Goal: Task Accomplishment & Management: Manage account settings

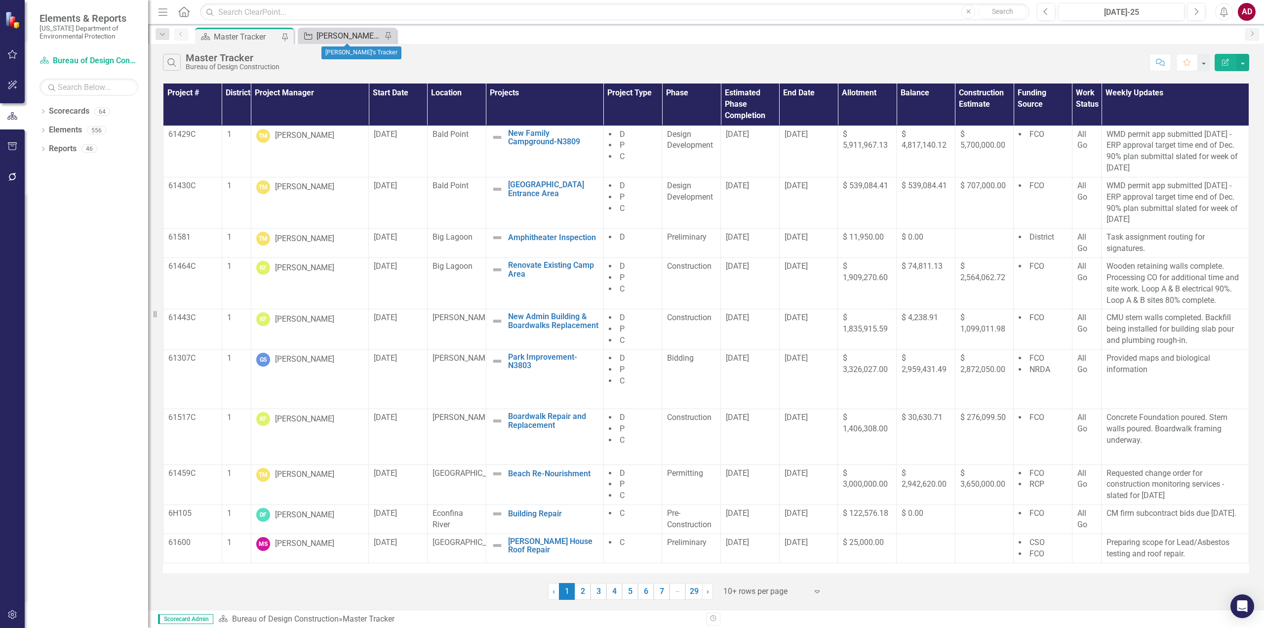
click at [339, 37] on div "[PERSON_NAME]'s Tracker" at bounding box center [349, 36] width 65 height 12
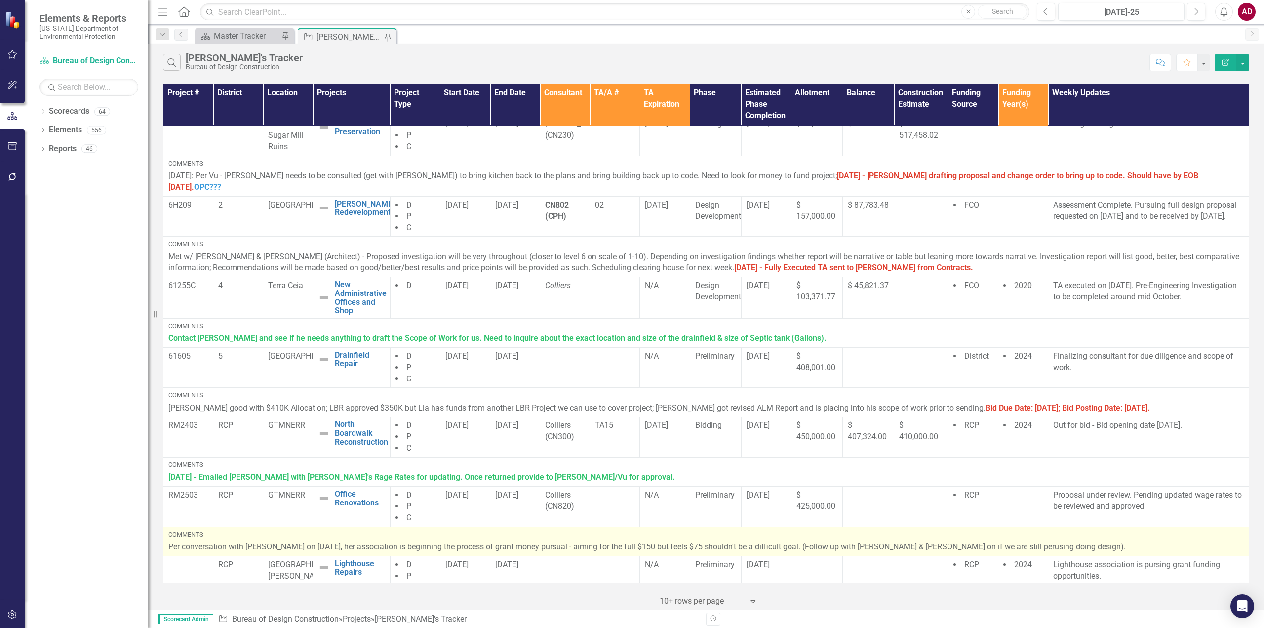
scroll to position [280, 0]
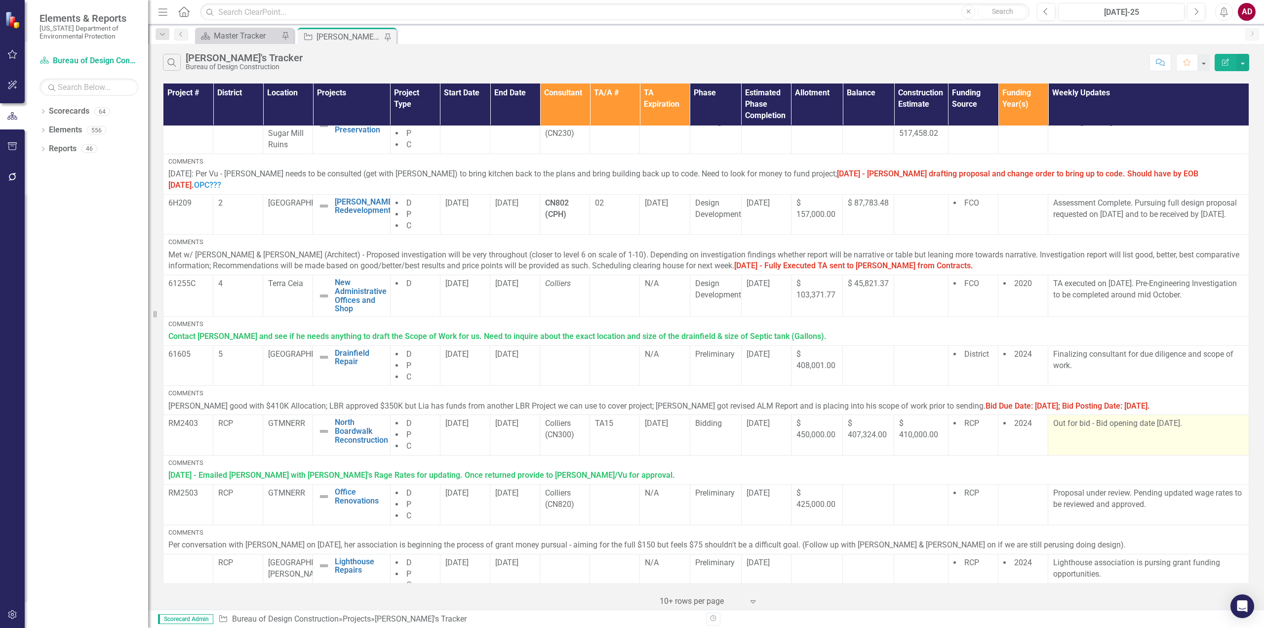
click at [1070, 418] on p "Out for bid - Bid opening date [DATE]." at bounding box center [1148, 423] width 191 height 11
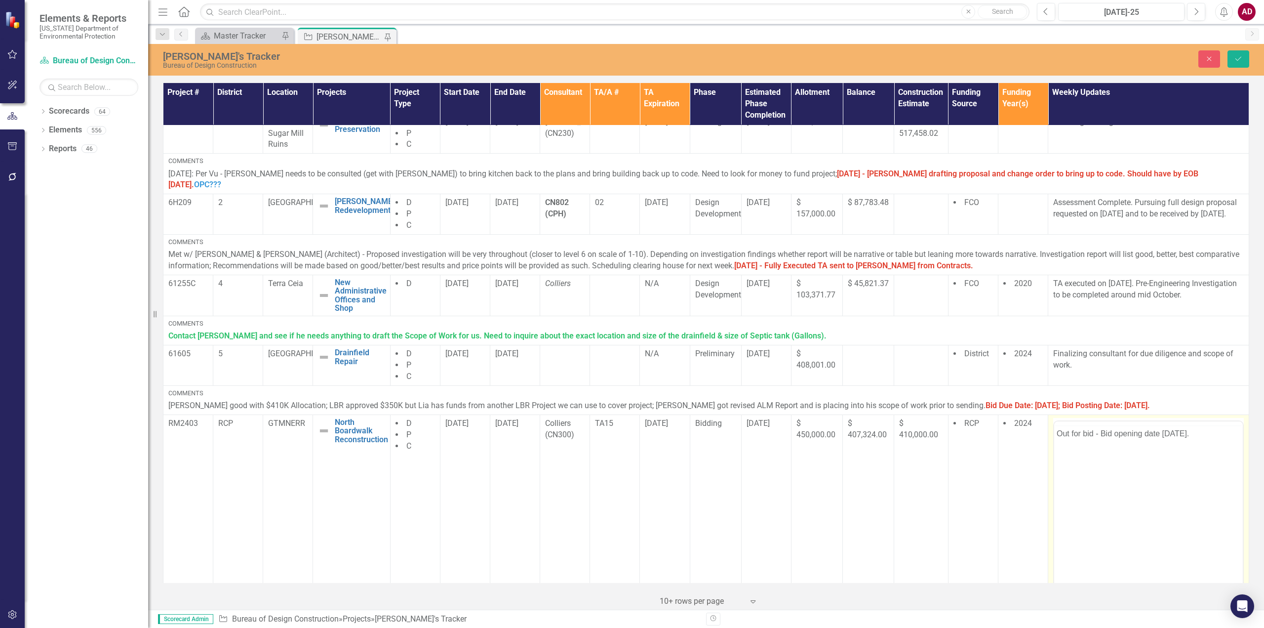
scroll to position [0, 0]
click at [1174, 452] on p "Out for bid - Bid opening date [DATE]." at bounding box center [1149, 452] width 184 height 12
click at [1242, 60] on icon "Save" at bounding box center [1238, 58] width 9 height 7
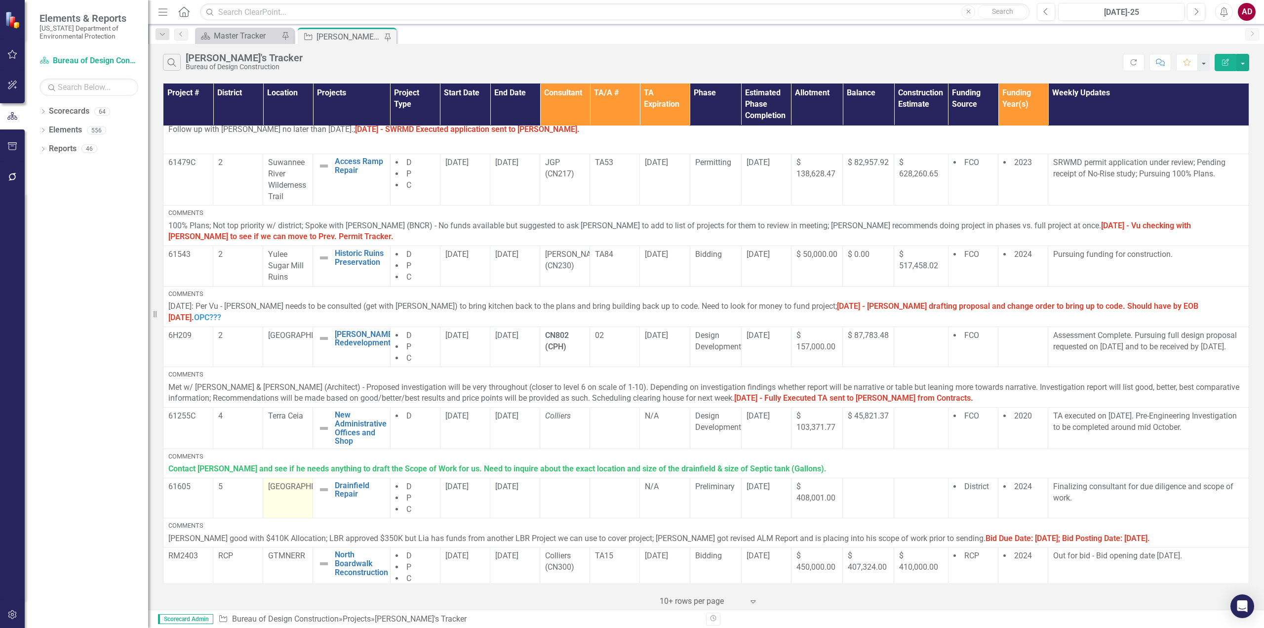
scroll to position [148, 0]
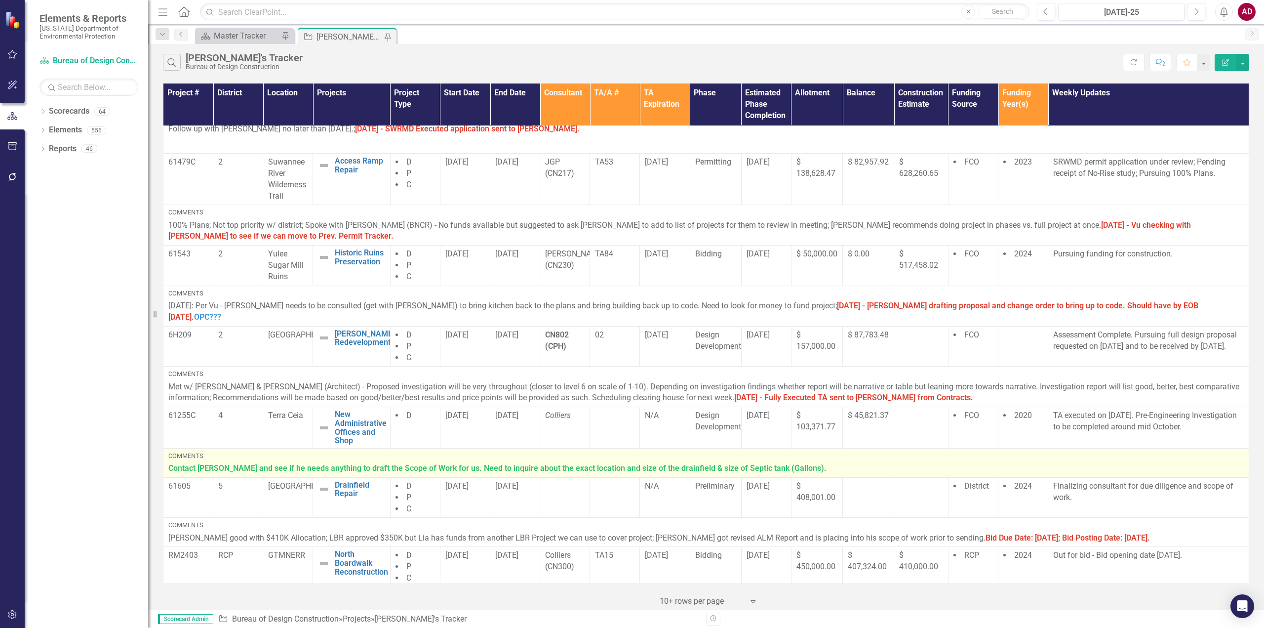
click at [803, 463] on p "Contact [PERSON_NAME] and see if he needs anything to draft the Scope of Work f…" at bounding box center [706, 468] width 1076 height 11
click at [804, 463] on p "Contact [PERSON_NAME] and see if he needs anything to draft the Scope of Work f…" at bounding box center [706, 468] width 1076 height 11
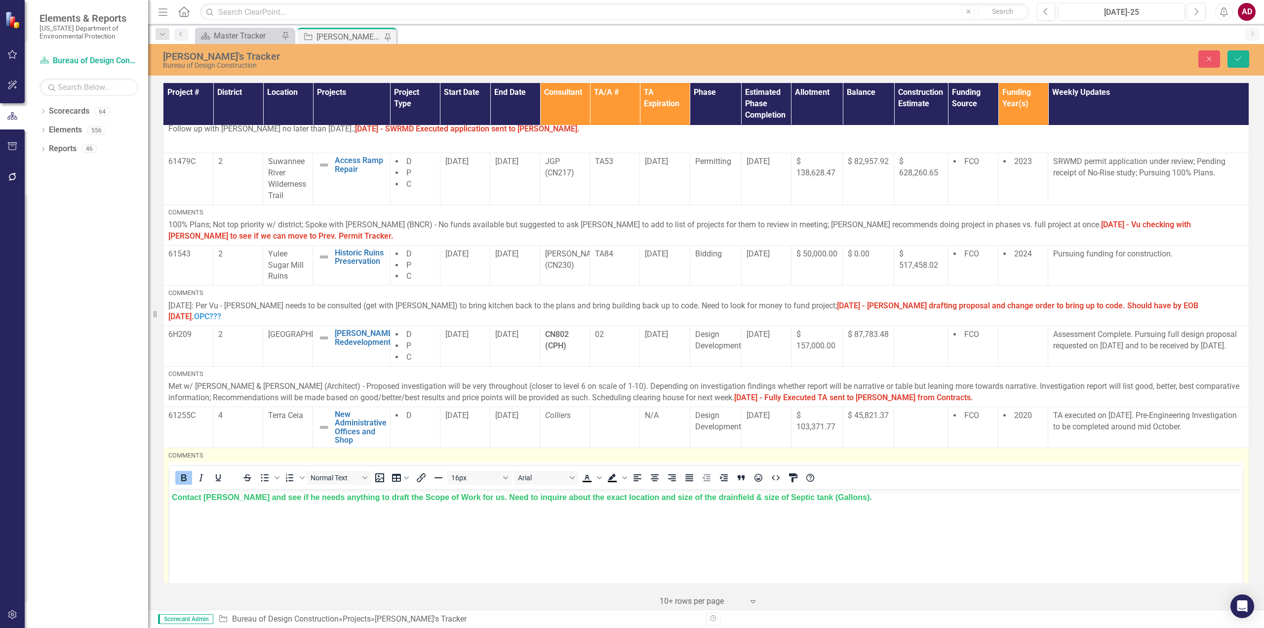
scroll to position [0, 0]
click at [841, 499] on p "Contact [PERSON_NAME] and see if he needs anything to draft the Scope of Work f…" at bounding box center [706, 497] width 1069 height 12
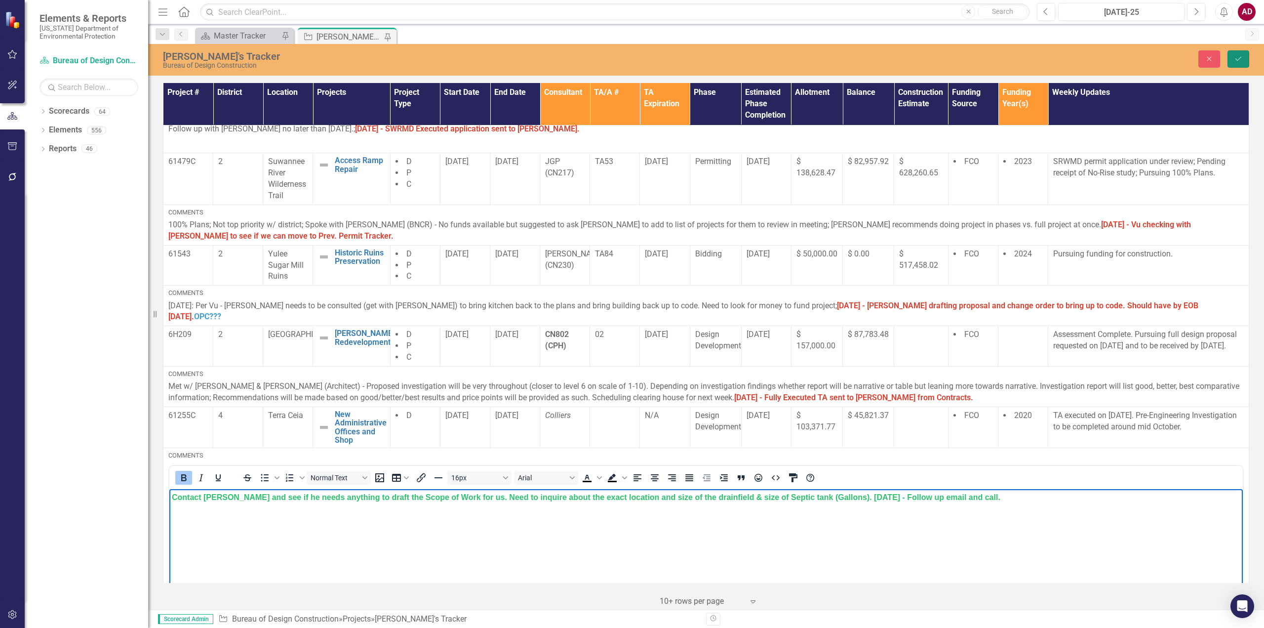
click at [1241, 63] on button "Save" at bounding box center [1239, 58] width 22 height 17
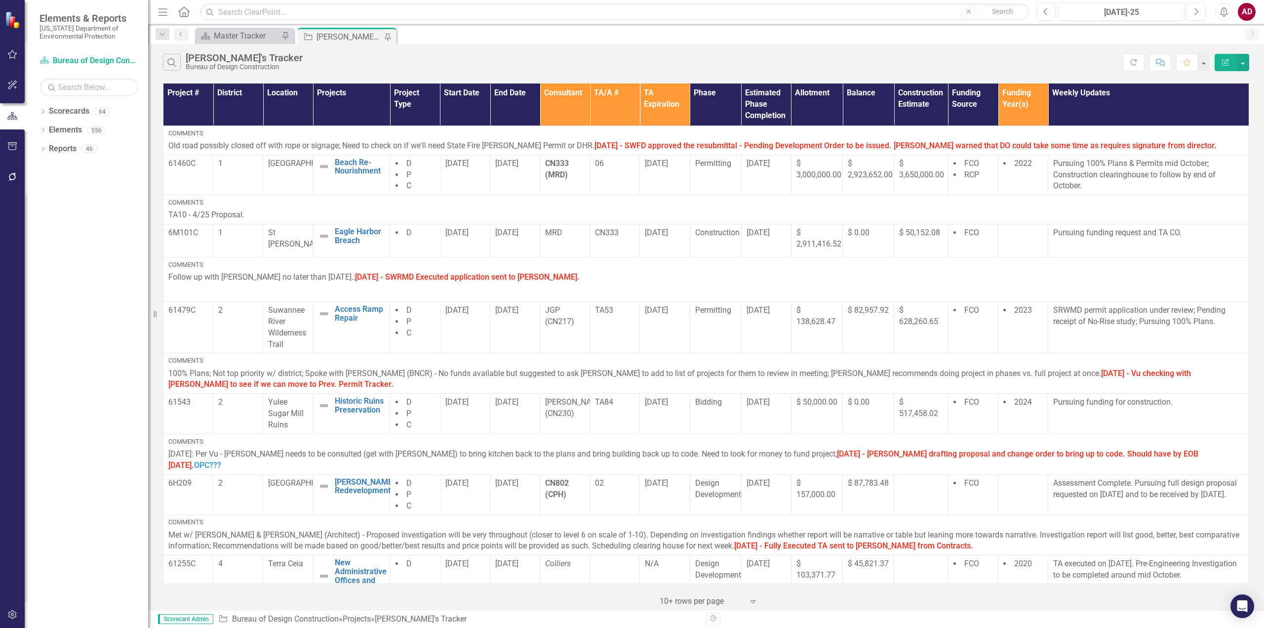
scroll to position [247, 0]
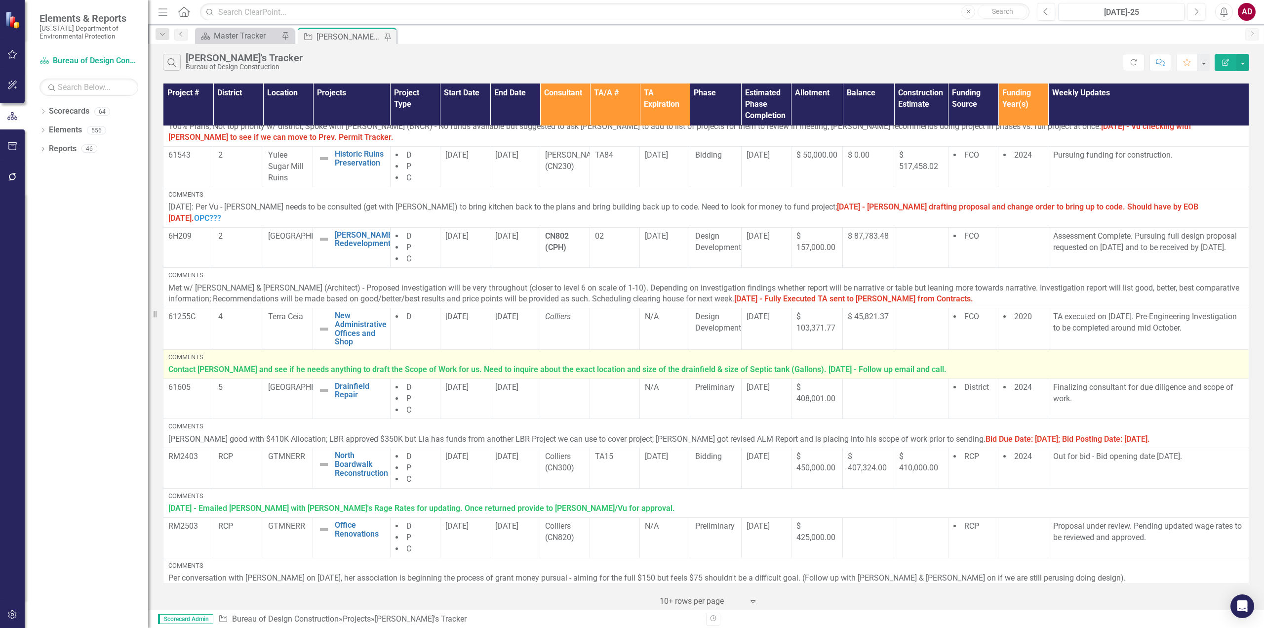
click at [861, 364] on strong "Contact [PERSON_NAME] and see if he needs anything to draft the Scope of Work f…" at bounding box center [557, 368] width 778 height 9
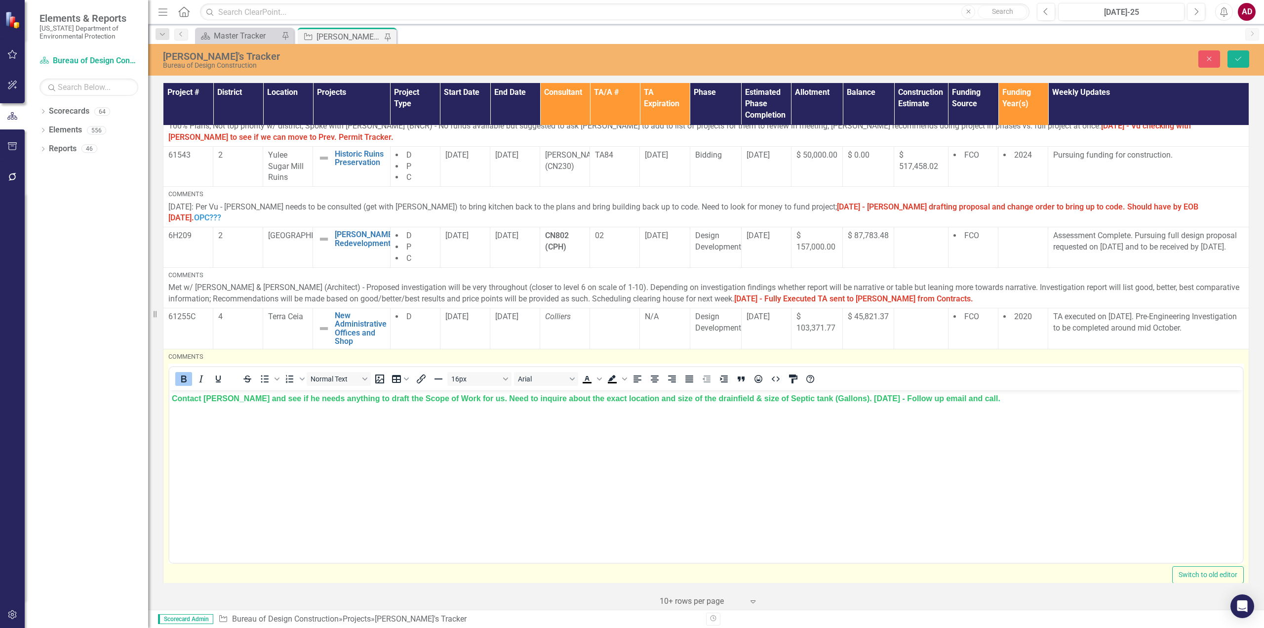
scroll to position [0, 0]
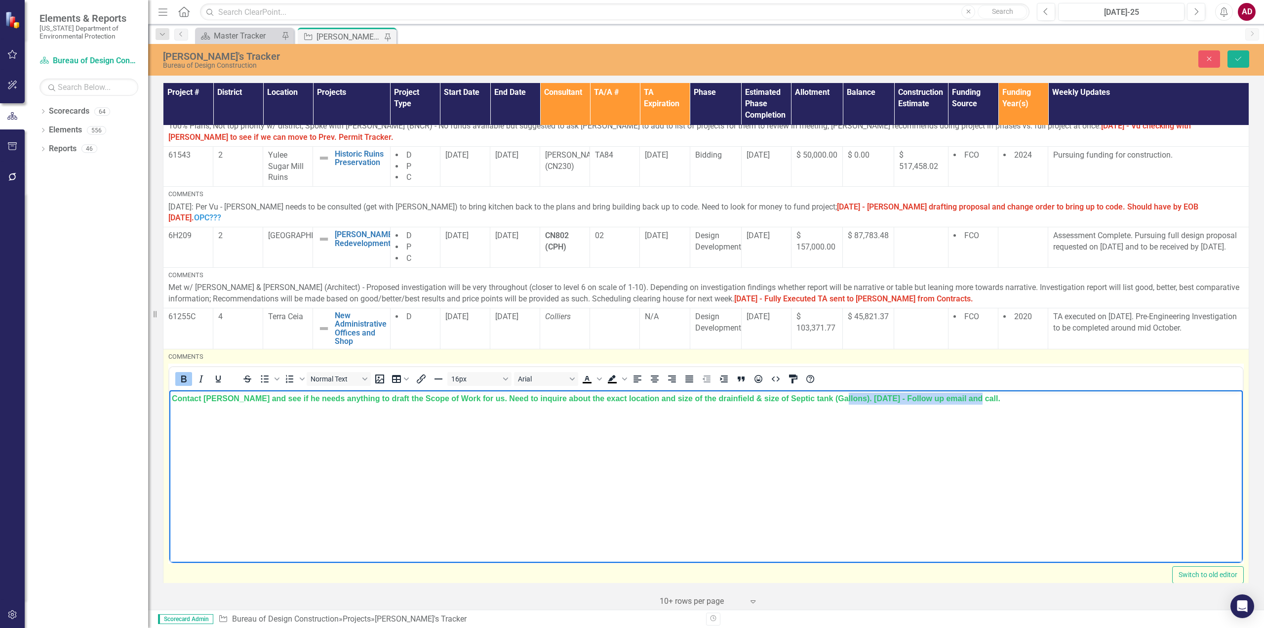
drag, startPoint x: 827, startPoint y: 397, endPoint x: 966, endPoint y: 397, distance: 138.8
click at [965, 397] on p "Contact [PERSON_NAME] and see if he needs anything to draft the Scope of Work f…" at bounding box center [706, 399] width 1069 height 12
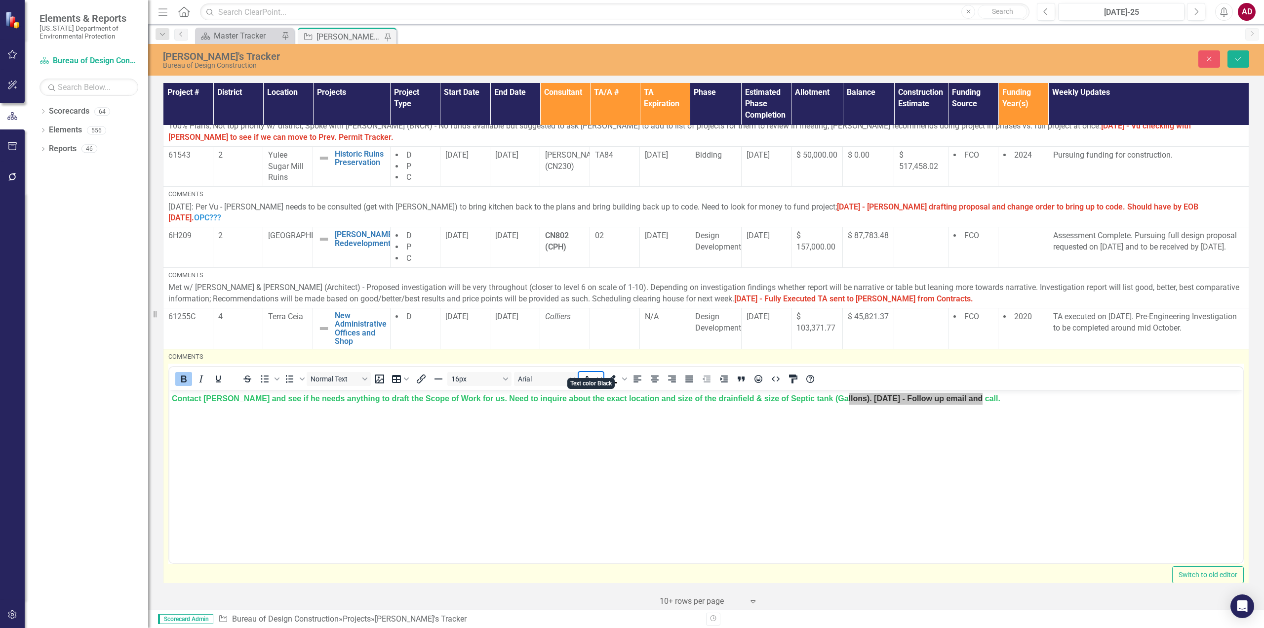
click at [603, 372] on span "Text color Black" at bounding box center [600, 379] width 8 height 14
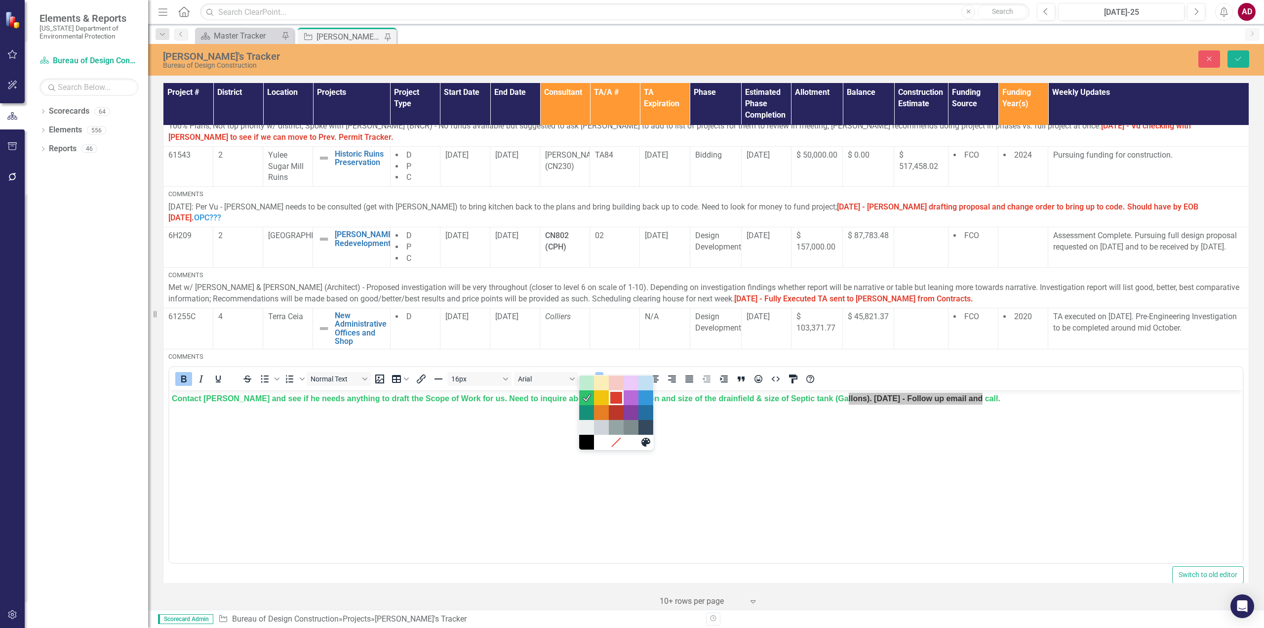
drag, startPoint x: 616, startPoint y: 396, endPoint x: 493, endPoint y: 25, distance: 390.3
click at [616, 396] on div "Red" at bounding box center [616, 398] width 12 height 12
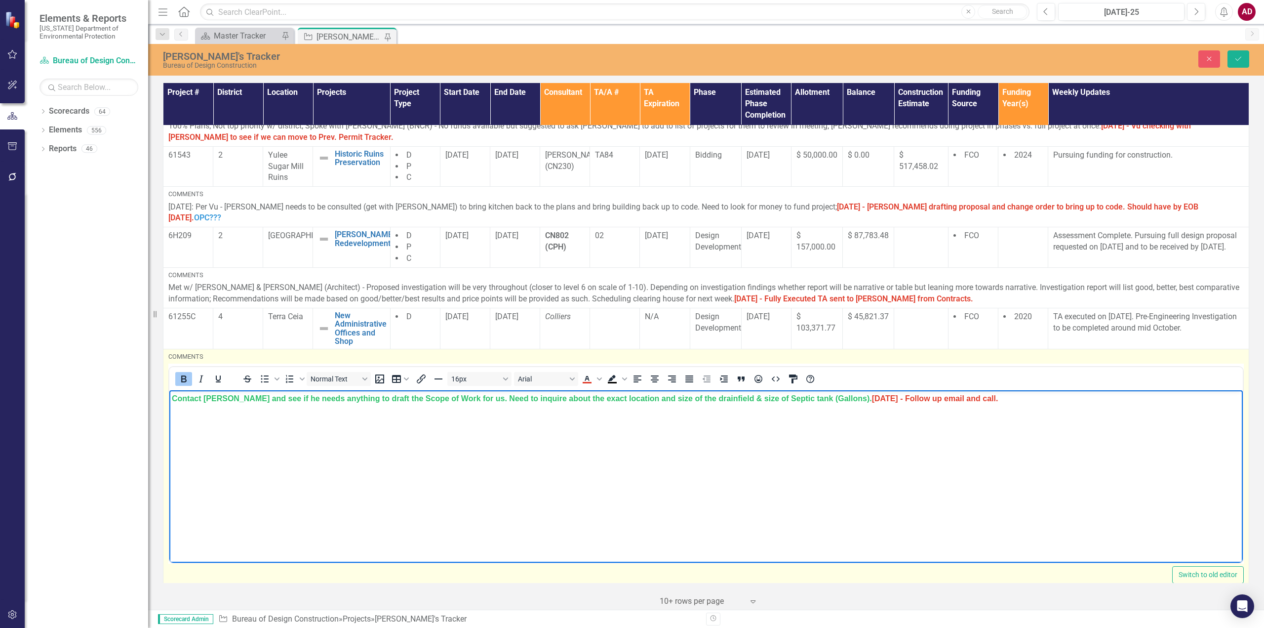
click at [950, 400] on span "[DATE] - Follow up email and call." at bounding box center [935, 398] width 126 height 8
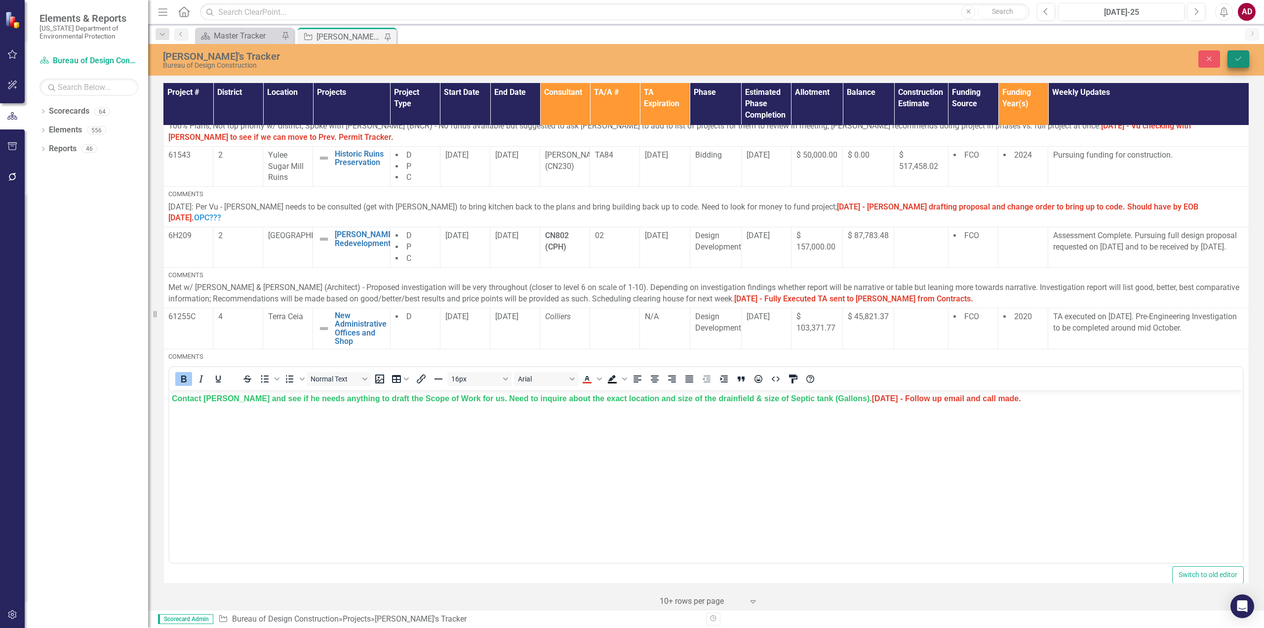
click at [1244, 59] on button "Save" at bounding box center [1239, 58] width 22 height 17
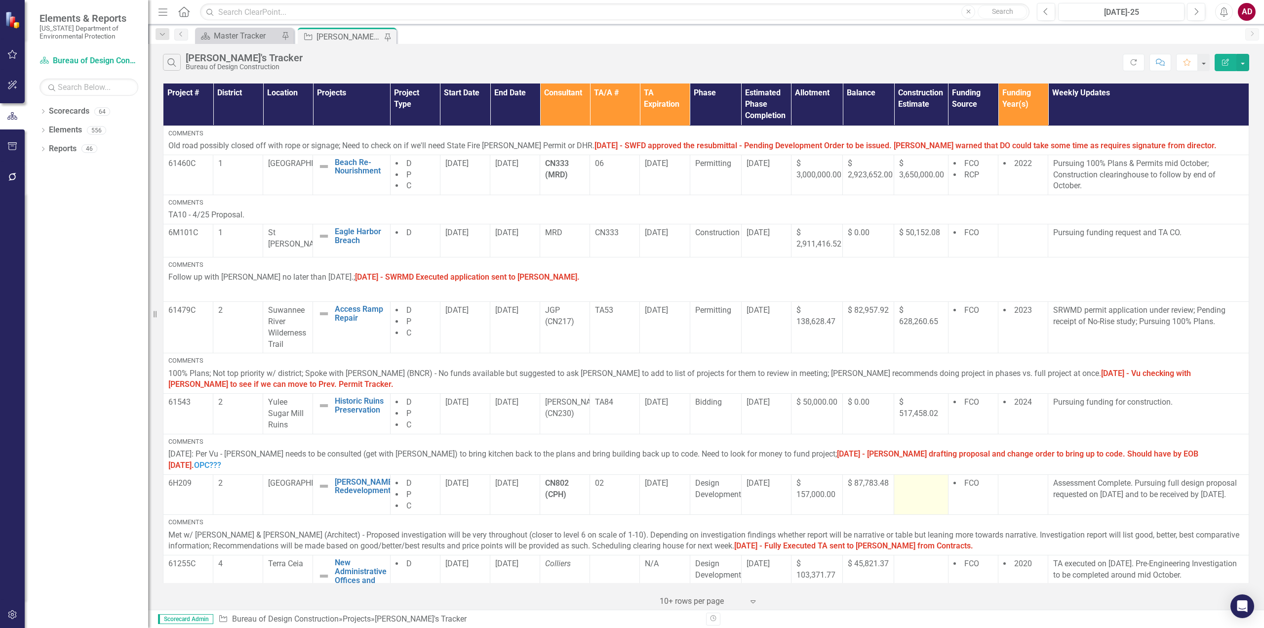
click at [894, 474] on td at bounding box center [921, 494] width 54 height 40
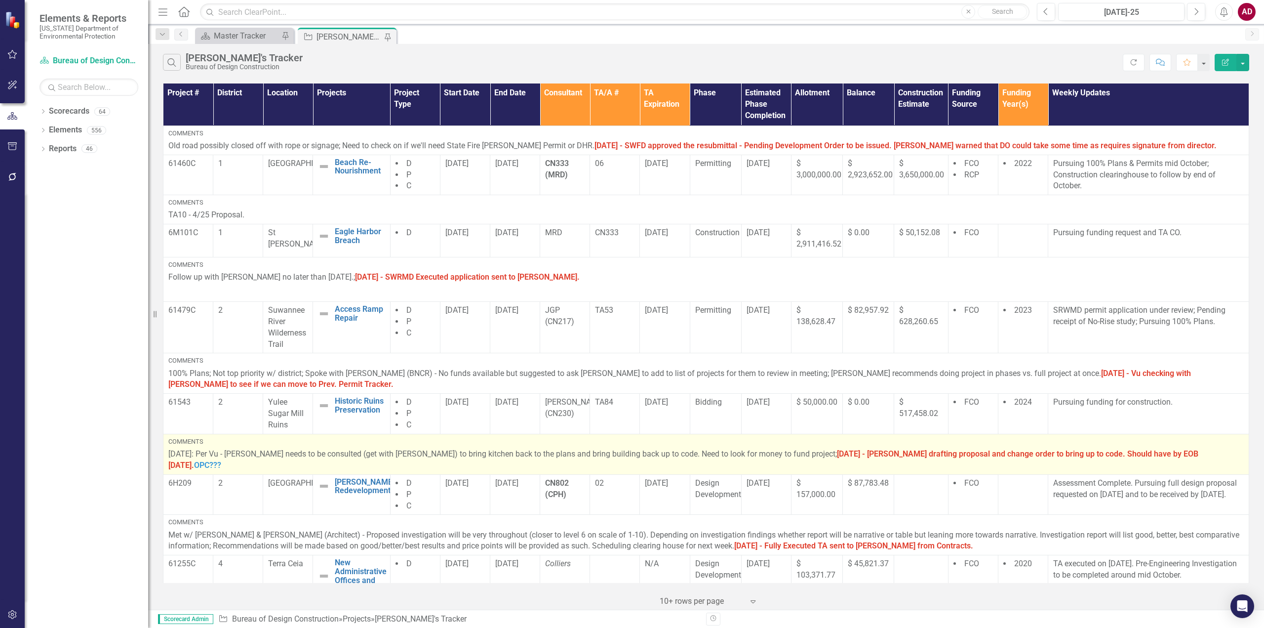
click at [1207, 455] on p "[DATE]: Per Vu - [PERSON_NAME] needs to be consulted (get with [PERSON_NAME]) t…" at bounding box center [706, 459] width 1076 height 23
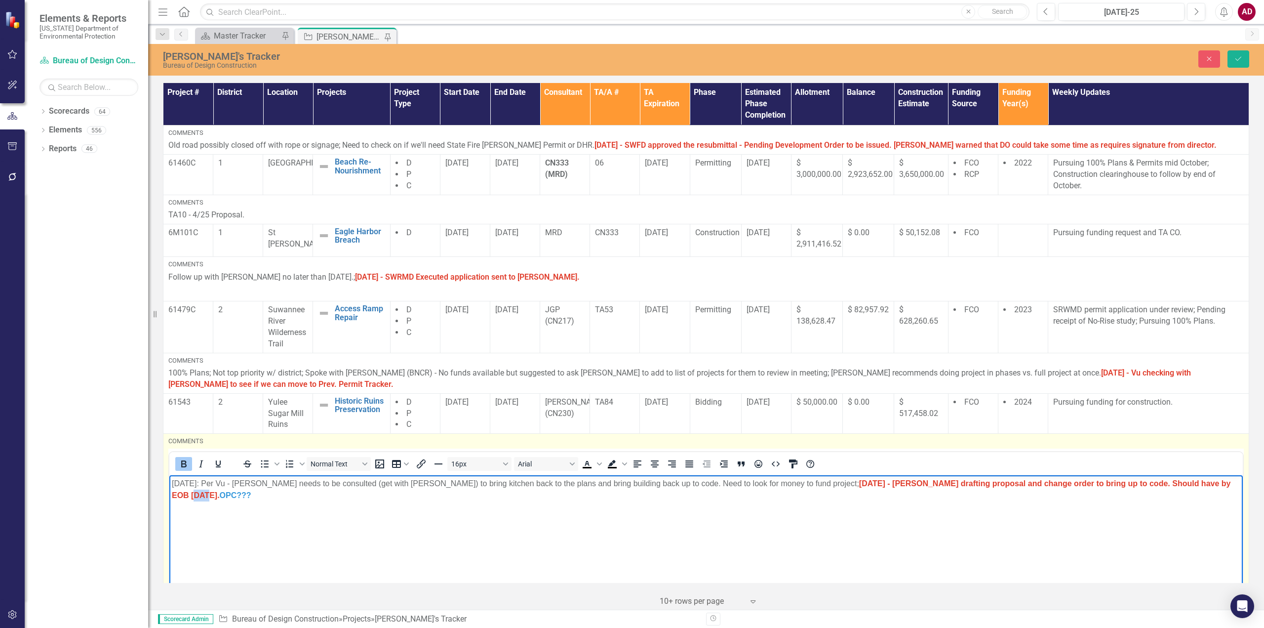
drag, startPoint x: 1188, startPoint y: 483, endPoint x: 1181, endPoint y: 483, distance: 6.9
click at [1181, 483] on strong "[DATE] - [PERSON_NAME] drafting proposal and change order to bring up to code. …" at bounding box center [701, 489] width 1059 height 20
click at [681, 537] on body "[DATE]: Per Vu - [PERSON_NAME] needs to be consulted (get with [PERSON_NAME]) t…" at bounding box center [706, 549] width 1074 height 148
click at [800, 483] on strong "[DATE] - [PERSON_NAME] drafting proposal and change order to bring up to code. …" at bounding box center [701, 489] width 1059 height 20
click at [251, 490] on span "OPC???" at bounding box center [236, 494] width 32 height 8
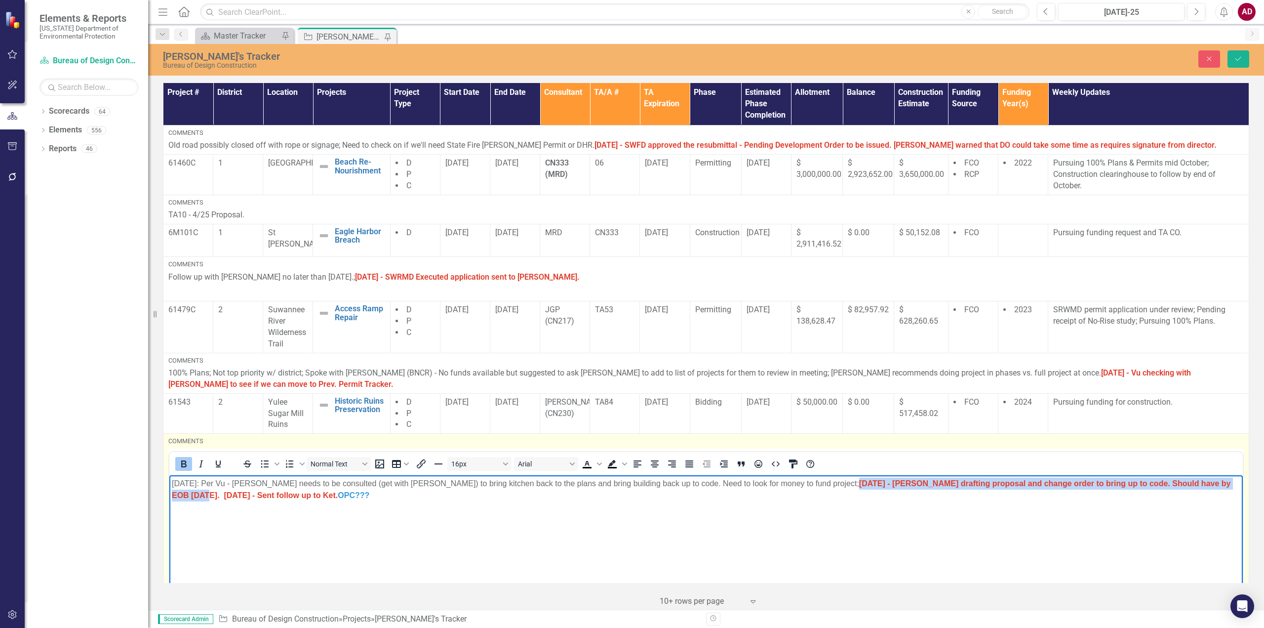
drag, startPoint x: 802, startPoint y: 482, endPoint x: 1188, endPoint y: 479, distance: 385.7
click at [1188, 479] on strong "[DATE] - [PERSON_NAME] drafting proposal and change order to bring up to code. …" at bounding box center [701, 489] width 1059 height 20
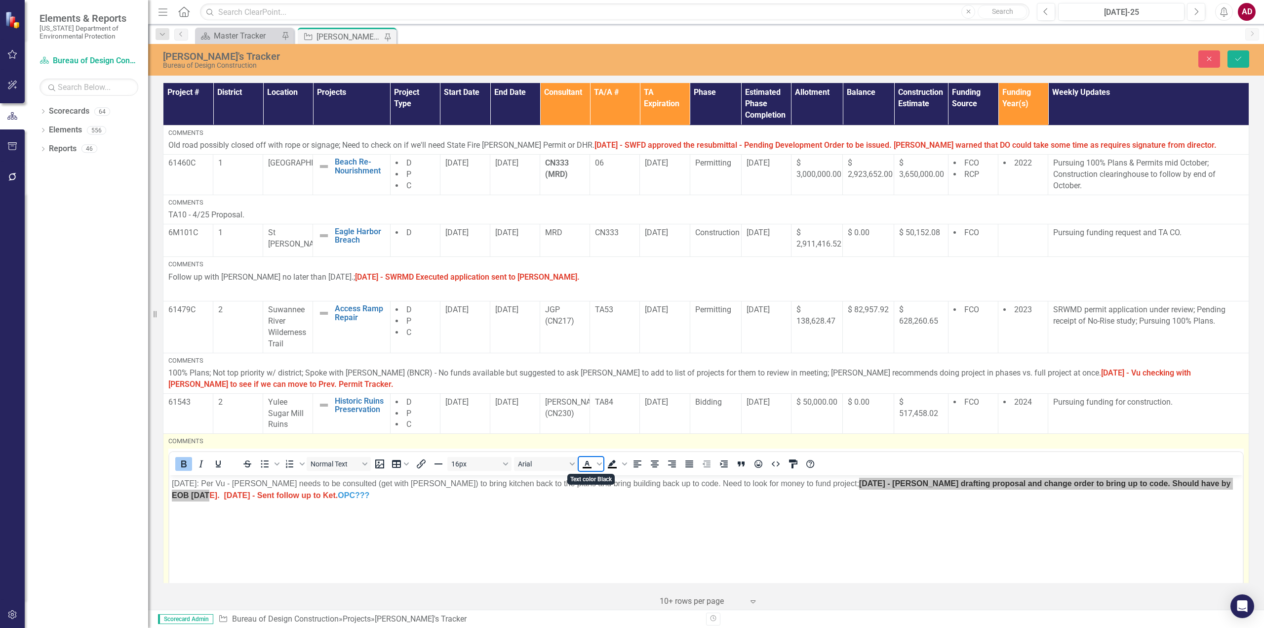
click at [588, 463] on icon "Text color Black" at bounding box center [587, 463] width 4 height 5
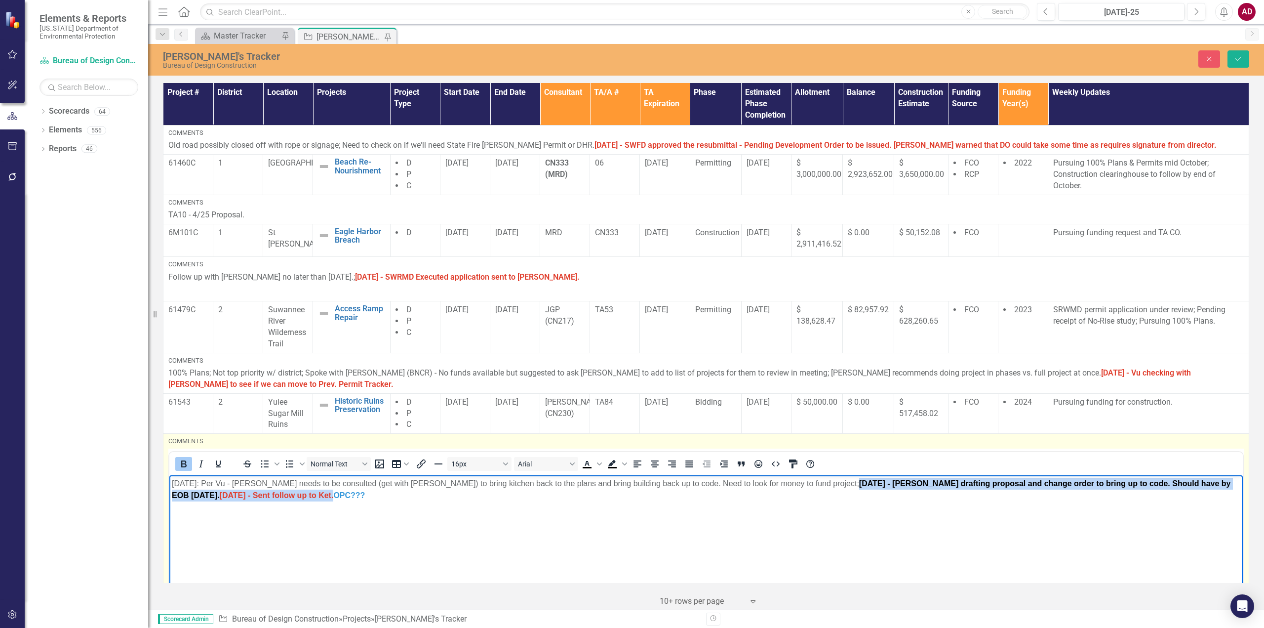
click at [180, 460] on icon "Bold" at bounding box center [184, 464] width 12 height 12
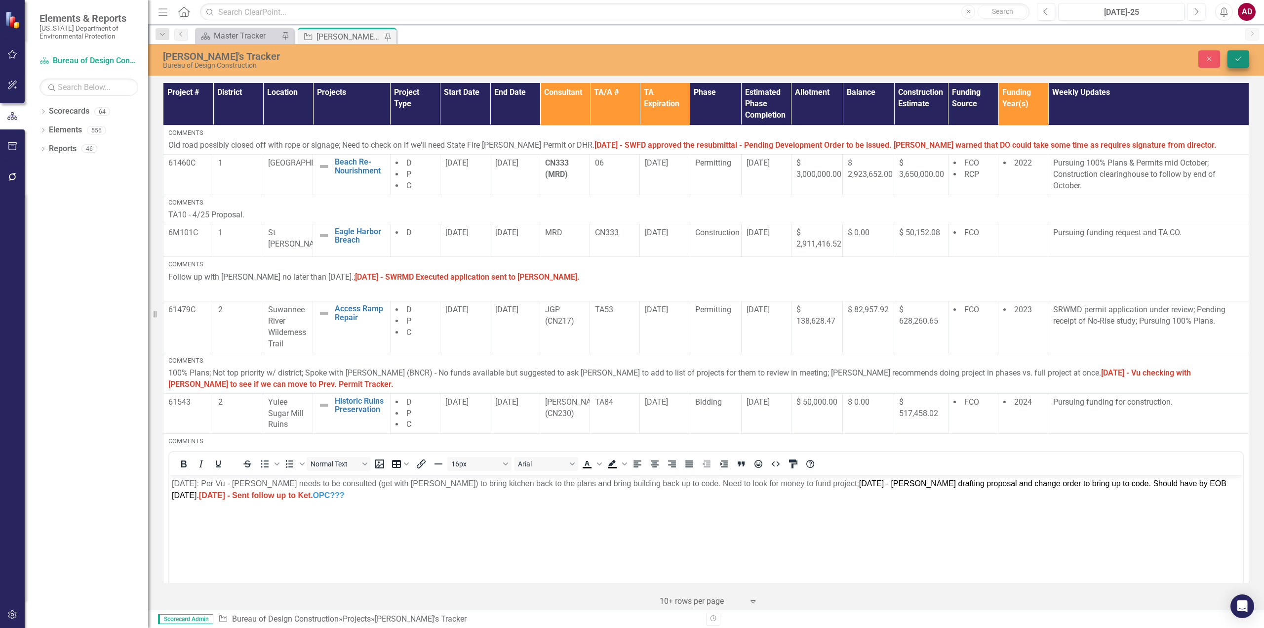
click at [1247, 57] on button "Save" at bounding box center [1239, 58] width 22 height 17
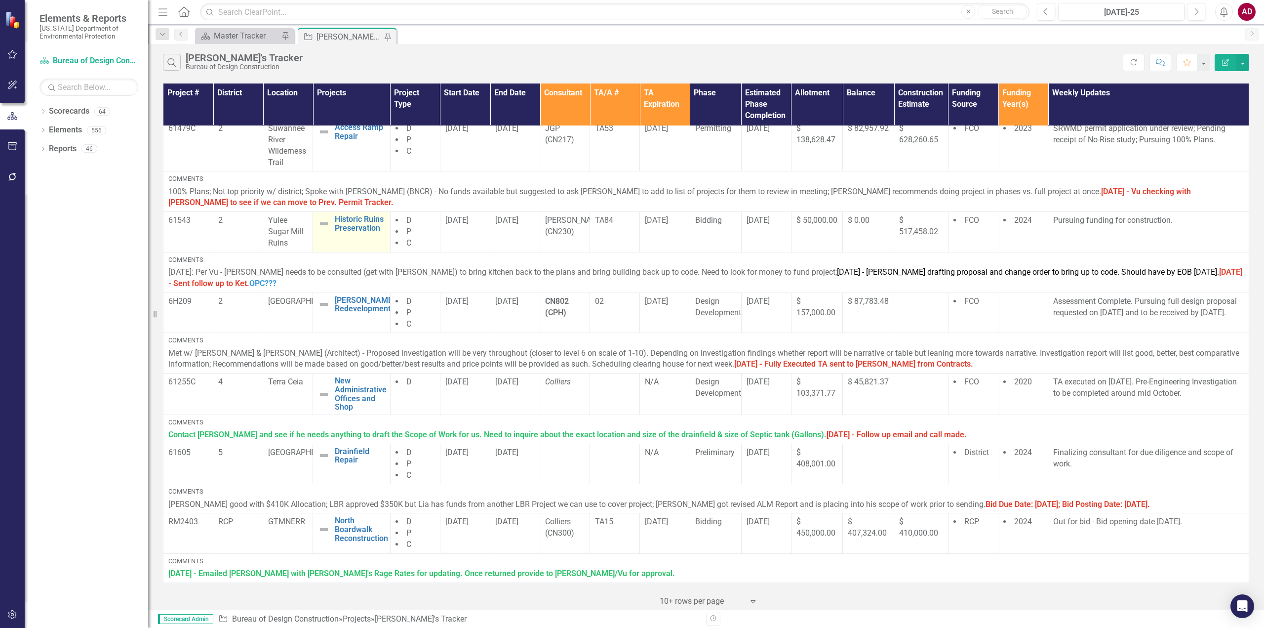
scroll to position [198, 0]
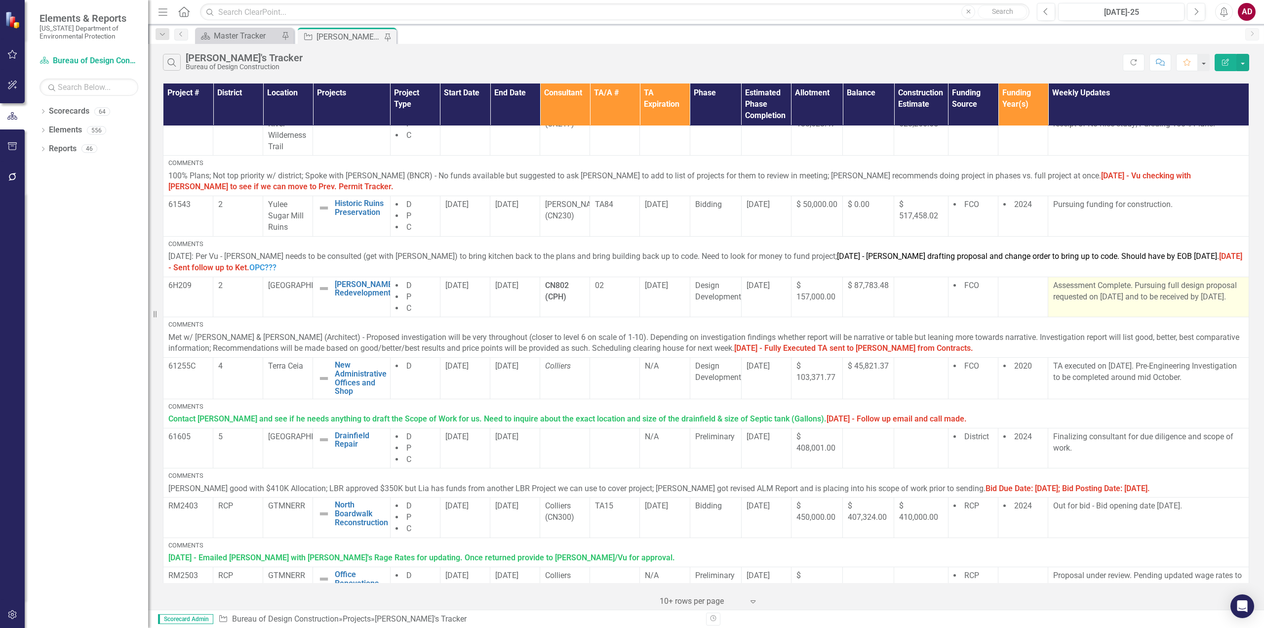
click at [1211, 297] on p "Assessment Complete. Pursuing full design proposal requested on [DATE] and to b…" at bounding box center [1148, 291] width 191 height 23
click at [1208, 296] on p "Assessment Complete. Pursuing full design proposal requested on [DATE] and to b…" at bounding box center [1148, 291] width 191 height 23
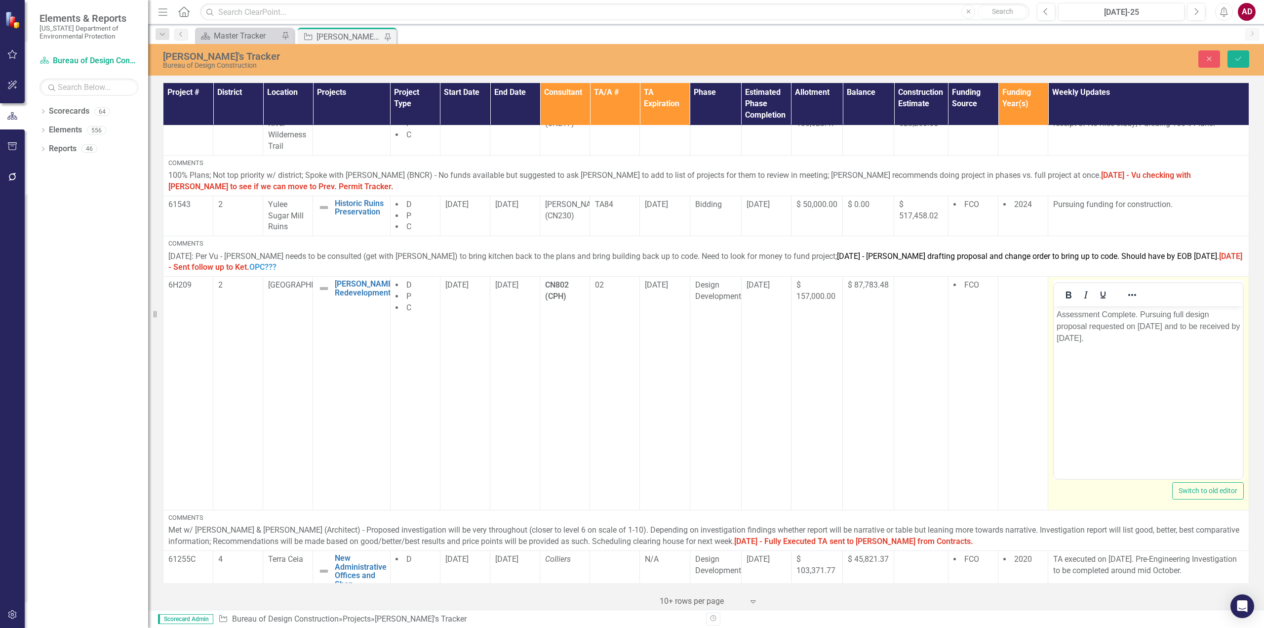
scroll to position [0, 0]
drag, startPoint x: 1087, startPoint y: 340, endPoint x: 1160, endPoint y: 324, distance: 74.3
click at [1160, 324] on p "Assessment Complete. Pursuing full design proposal requested on [DATE] and to b…" at bounding box center [1149, 327] width 184 height 36
click at [1171, 327] on p "Assessment Complete. Pursuing full design proposal requested on [DATE]" at bounding box center [1149, 321] width 184 height 24
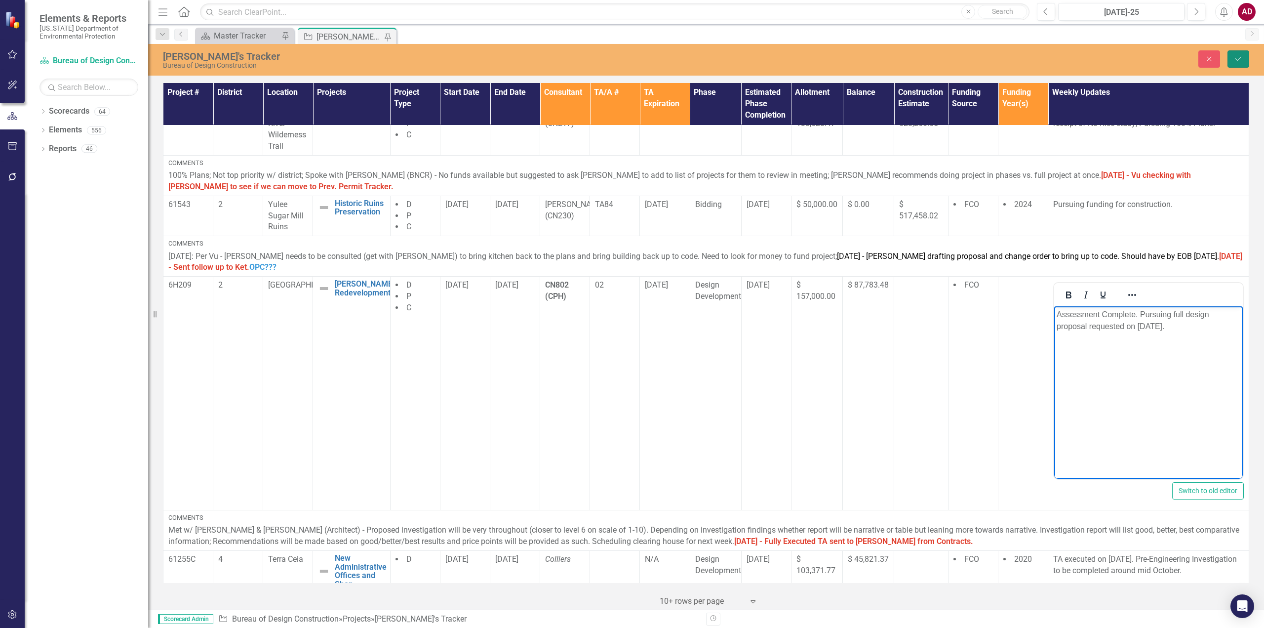
click at [1236, 60] on icon "Save" at bounding box center [1238, 58] width 9 height 7
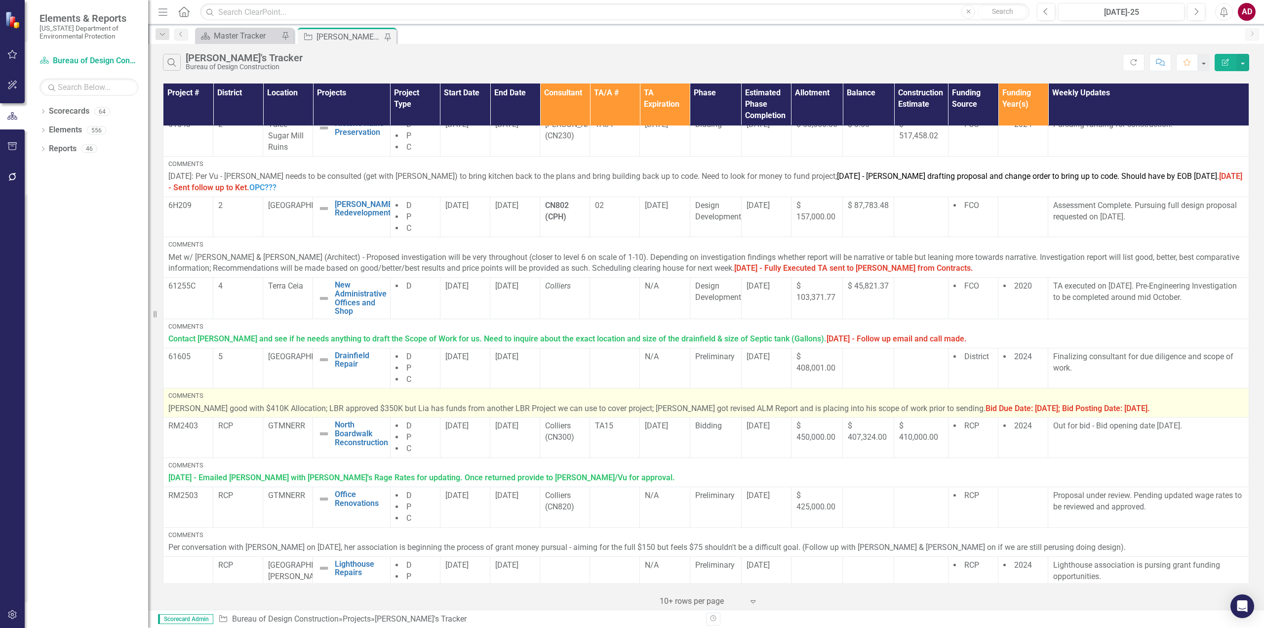
scroll to position [291, 0]
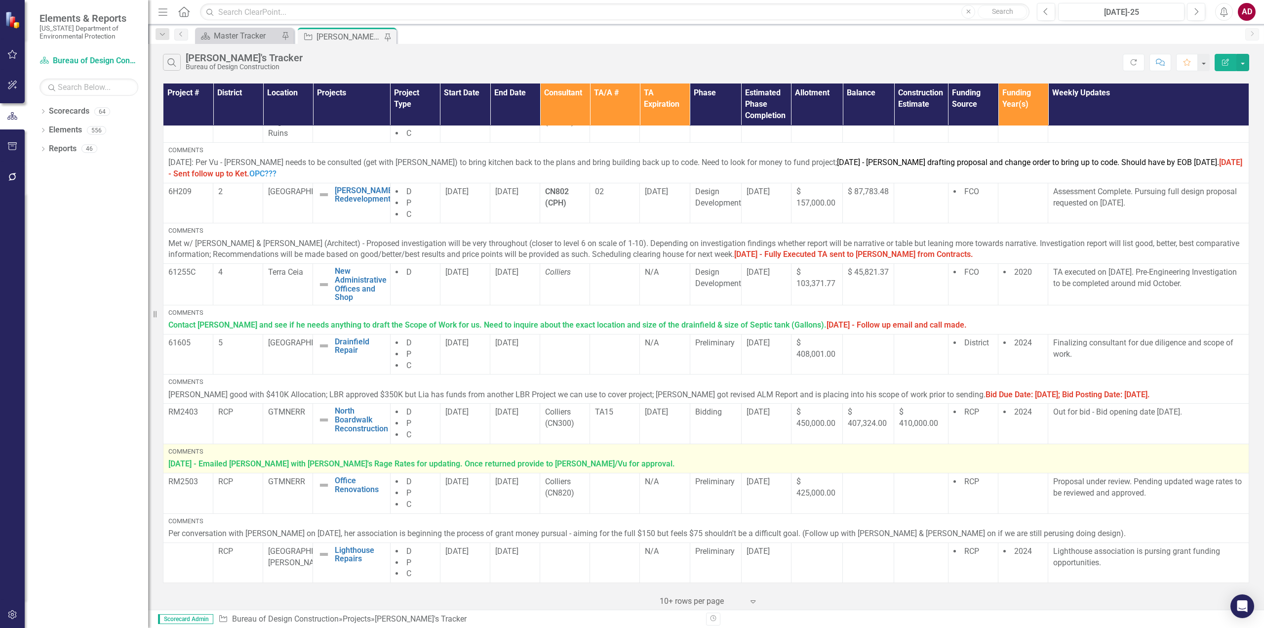
click at [619, 460] on p "[DATE] - Emailed [PERSON_NAME] with [PERSON_NAME]'s Rage Rates for updating. On…" at bounding box center [706, 463] width 1076 height 11
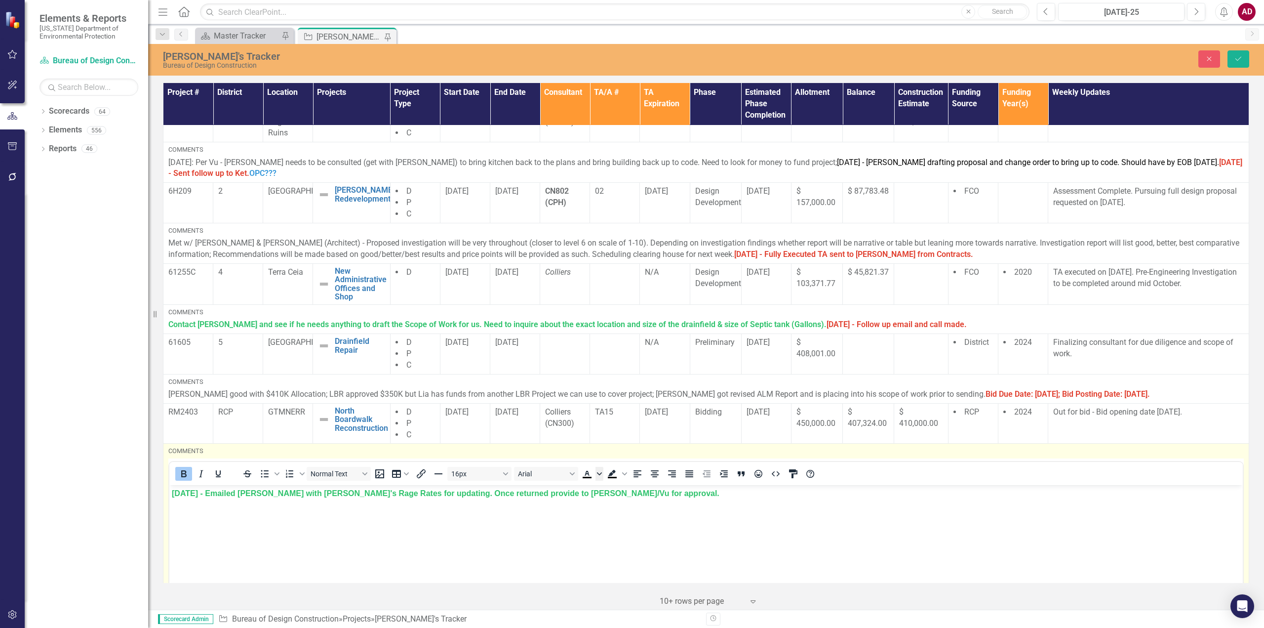
scroll to position [0, 0]
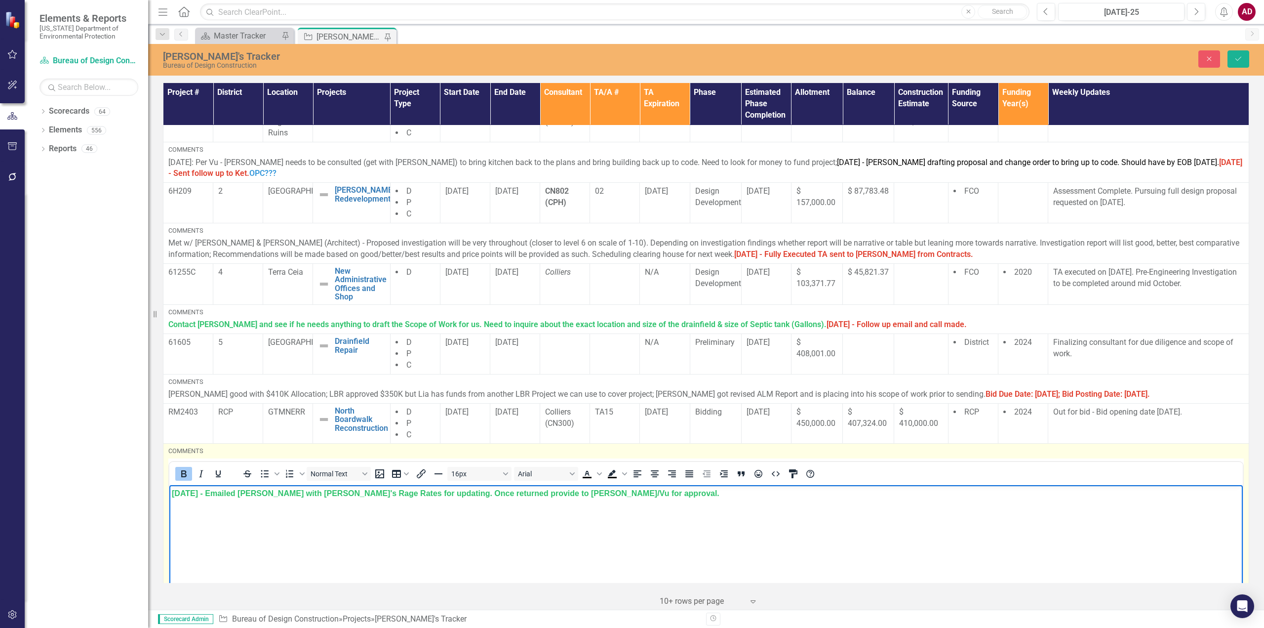
click at [618, 497] on p "[DATE] - Emailed [PERSON_NAME] with [PERSON_NAME]'s Rage Rates for updating. On…" at bounding box center [706, 493] width 1069 height 12
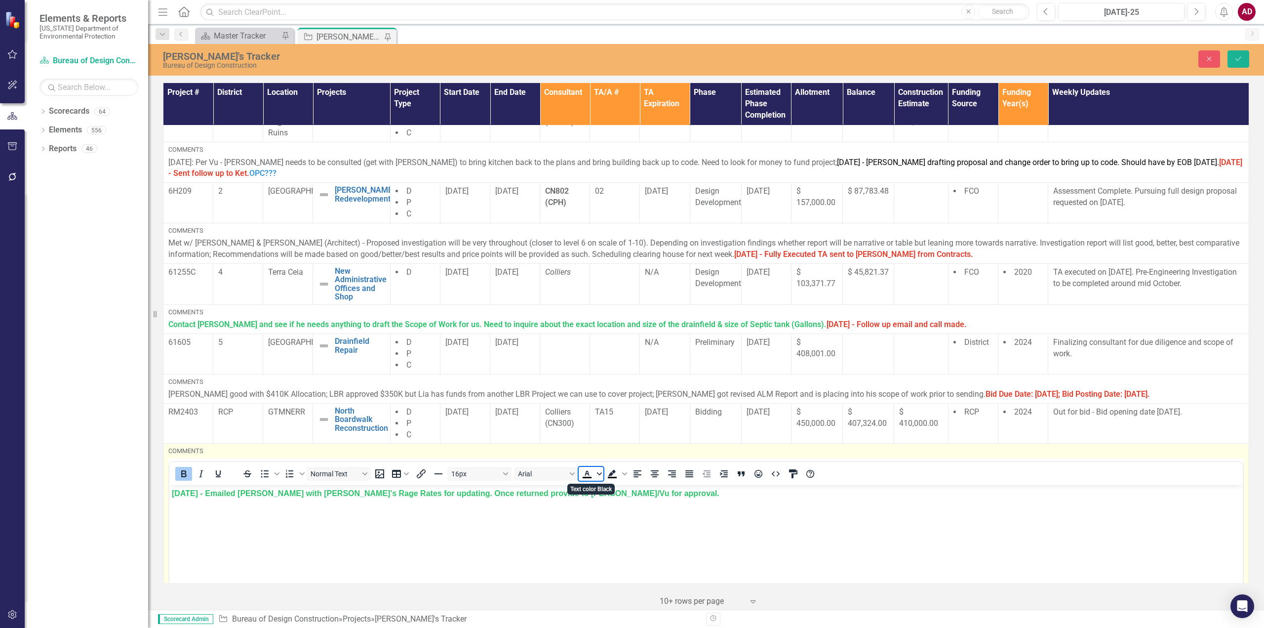
click at [600, 474] on icon "Text color Black" at bounding box center [599, 473] width 5 height 3
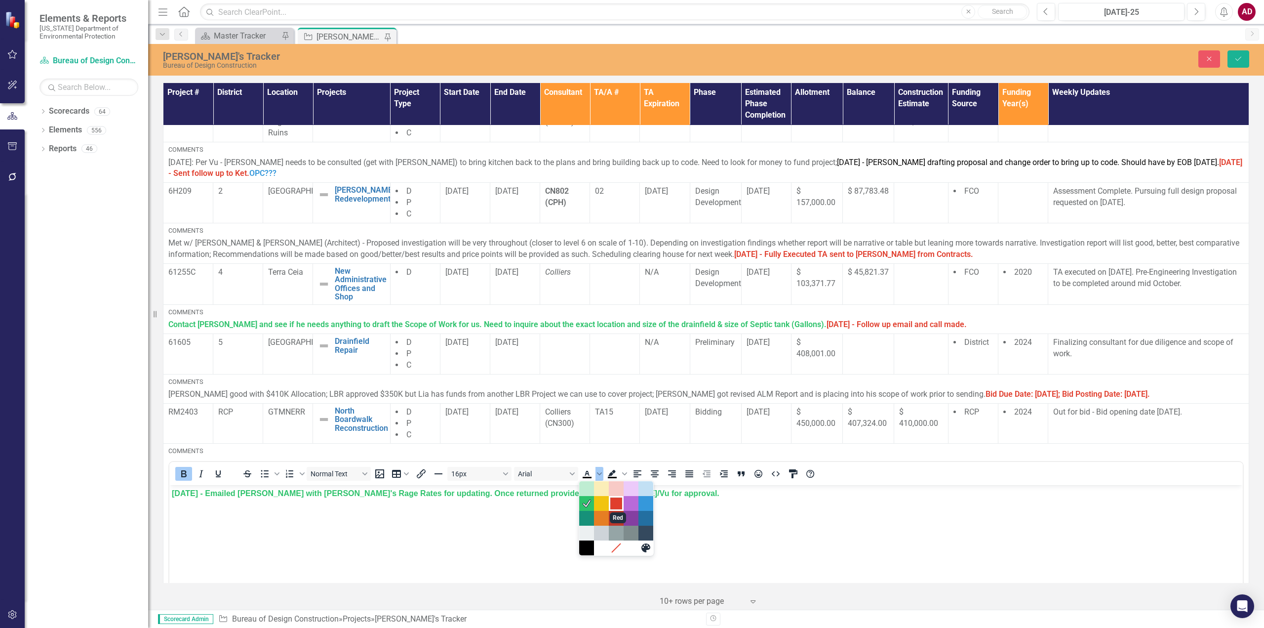
drag, startPoint x: 614, startPoint y: 503, endPoint x: 445, endPoint y: 18, distance: 514.2
click at [614, 503] on div "Red" at bounding box center [616, 503] width 12 height 12
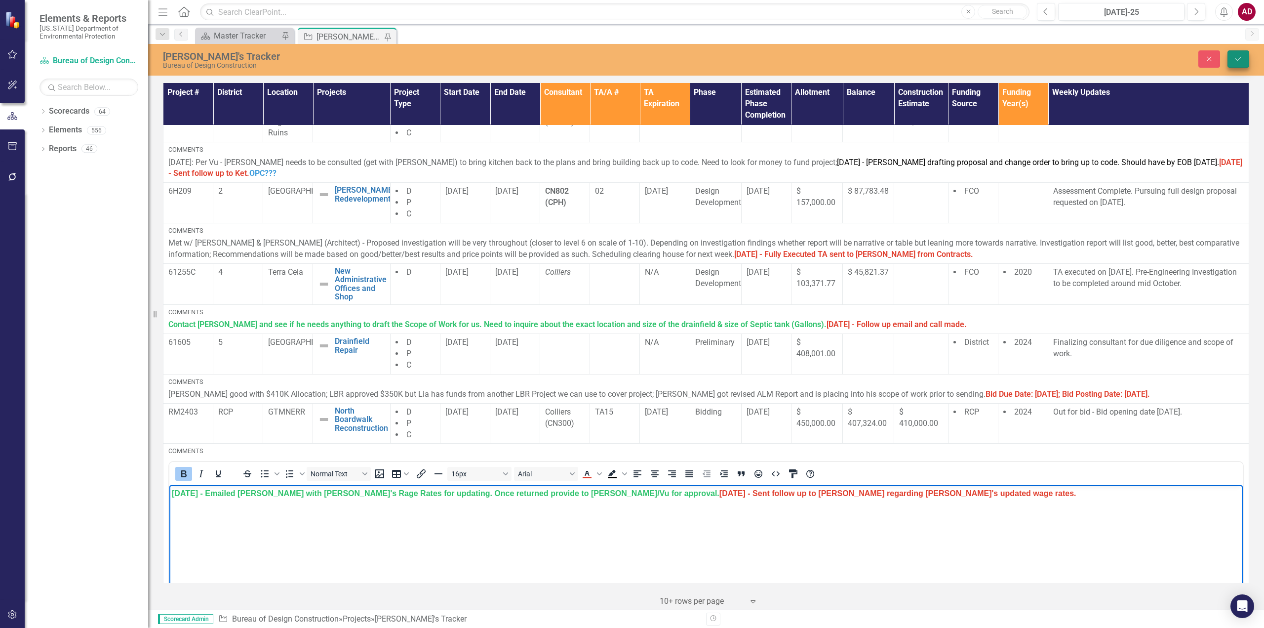
click at [1238, 55] on icon "Save" at bounding box center [1238, 58] width 9 height 7
